Goal: Check status: Check status

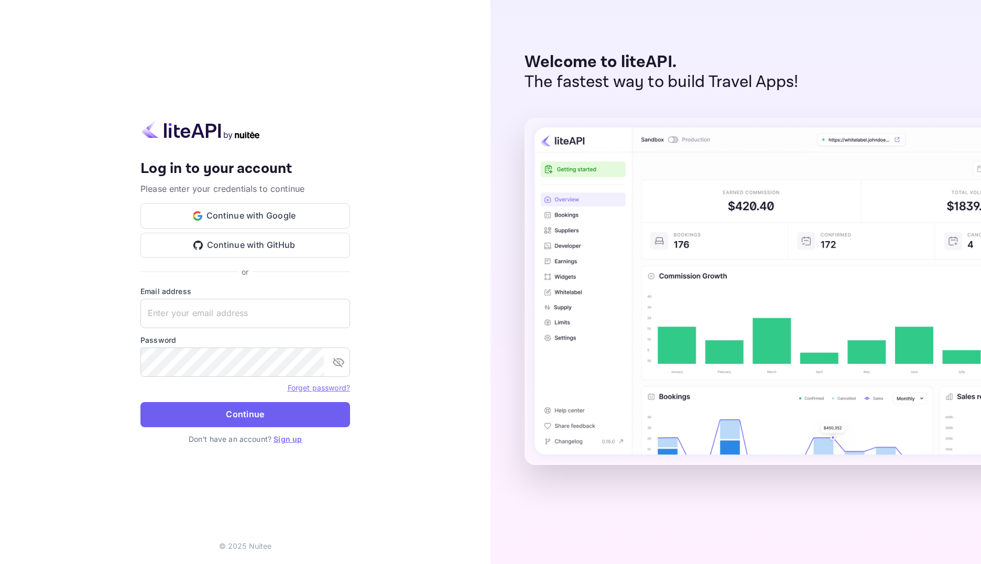
type input "[EMAIL_ADDRESS][DOMAIN_NAME]"
click at [300, 410] on button "Continue" at bounding box center [245, 414] width 210 height 25
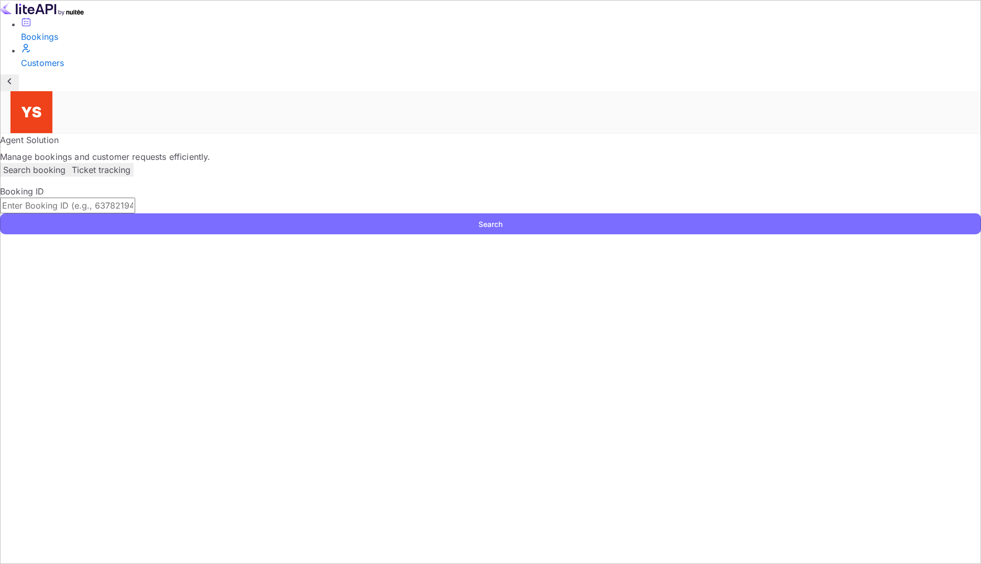
click at [135, 198] on input "text" at bounding box center [67, 206] width 135 height 16
paste input "8861251"
type input "8861251"
click at [722, 213] on button "Search" at bounding box center [490, 223] width 981 height 21
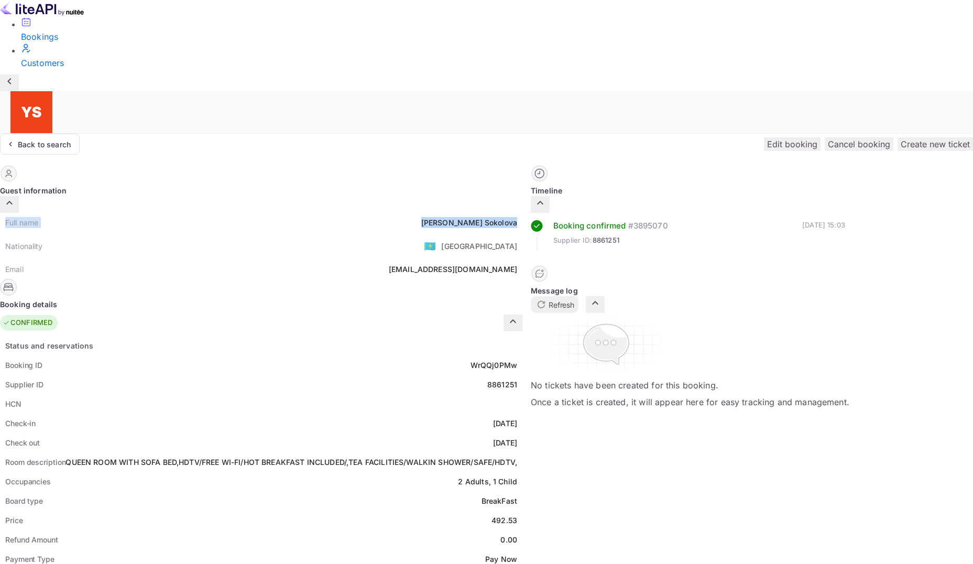
drag, startPoint x: 163, startPoint y: 121, endPoint x: 543, endPoint y: 125, distance: 379.6
click at [523, 213] on div "Full name [PERSON_NAME]" at bounding box center [261, 222] width 523 height 19
drag, startPoint x: 161, startPoint y: 255, endPoint x: 543, endPoint y: 277, distance: 381.7
copy div "Booking ID WrQQj0PMw Supplier ID 8861251"
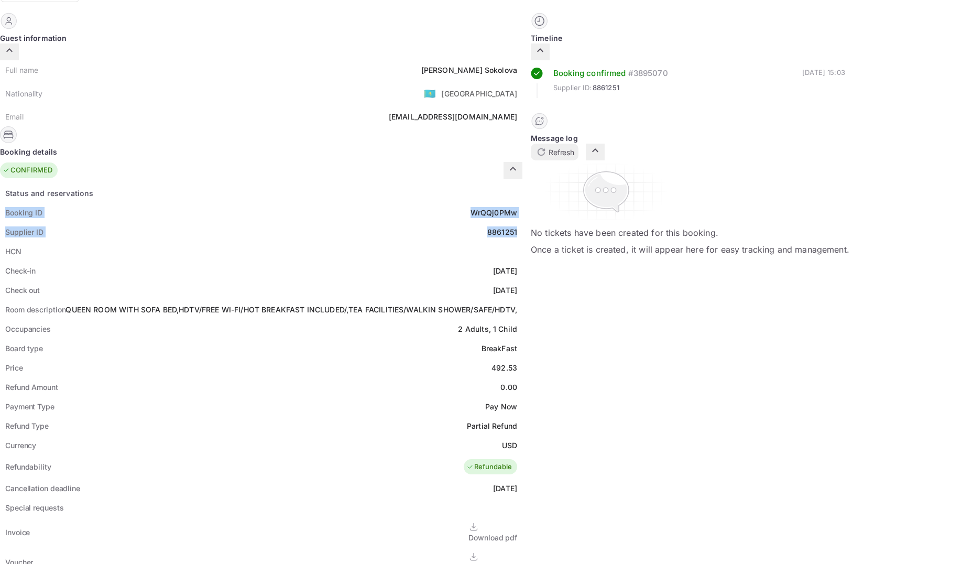
scroll to position [157, 0]
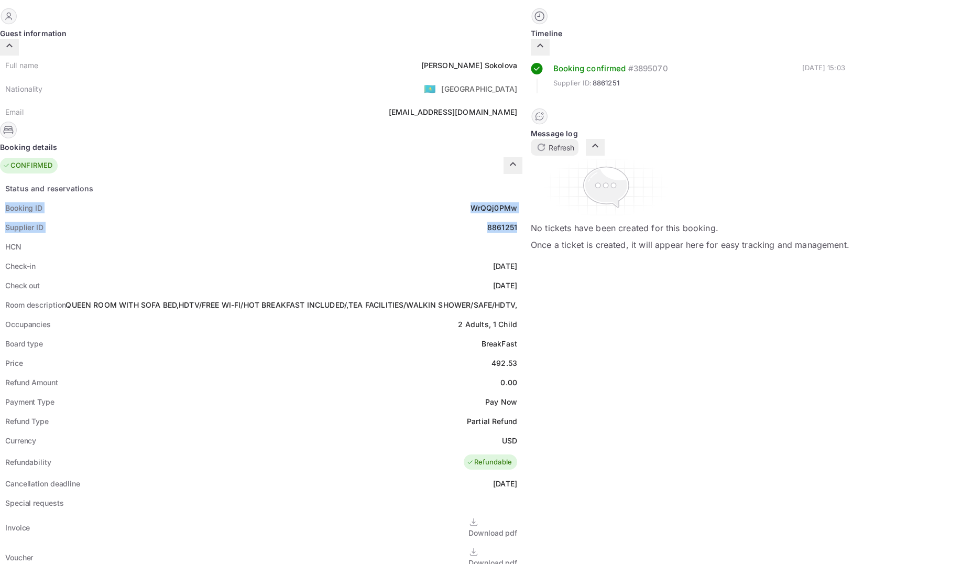
drag, startPoint x: 163, startPoint y: 161, endPoint x: 542, endPoint y: 182, distance: 380.1
click at [523, 182] on div "Status and reservations Booking ID WrQQj0PMw Supplier ID 8861251 HCN Check-in […" at bounding box center [261, 474] width 523 height 591
copy div "Check-in [DATE] Check out [DATE]"
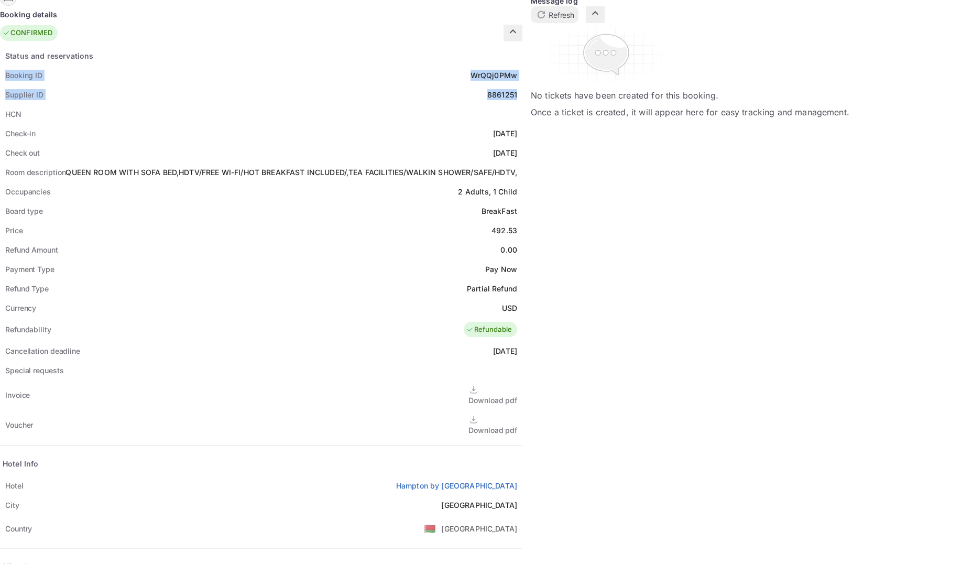
scroll to position [291, 0]
drag, startPoint x: 158, startPoint y: 391, endPoint x: 543, endPoint y: 386, distance: 384.3
click at [523, 474] on div "[GEOGRAPHIC_DATA] by [GEOGRAPHIC_DATA]" at bounding box center [261, 483] width 523 height 19
copy div "[GEOGRAPHIC_DATA] by [GEOGRAPHIC_DATA]"
